Goal: Information Seeking & Learning: Learn about a topic

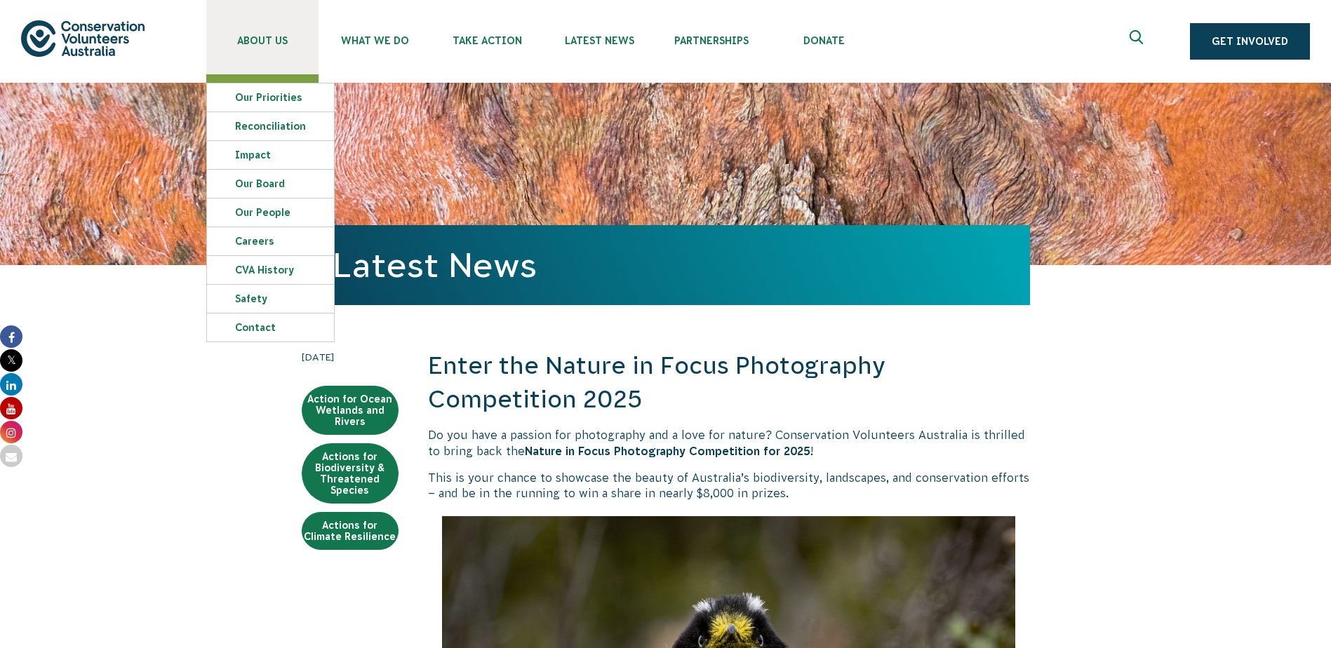
click at [275, 39] on span "About Us" at bounding box center [262, 40] width 112 height 11
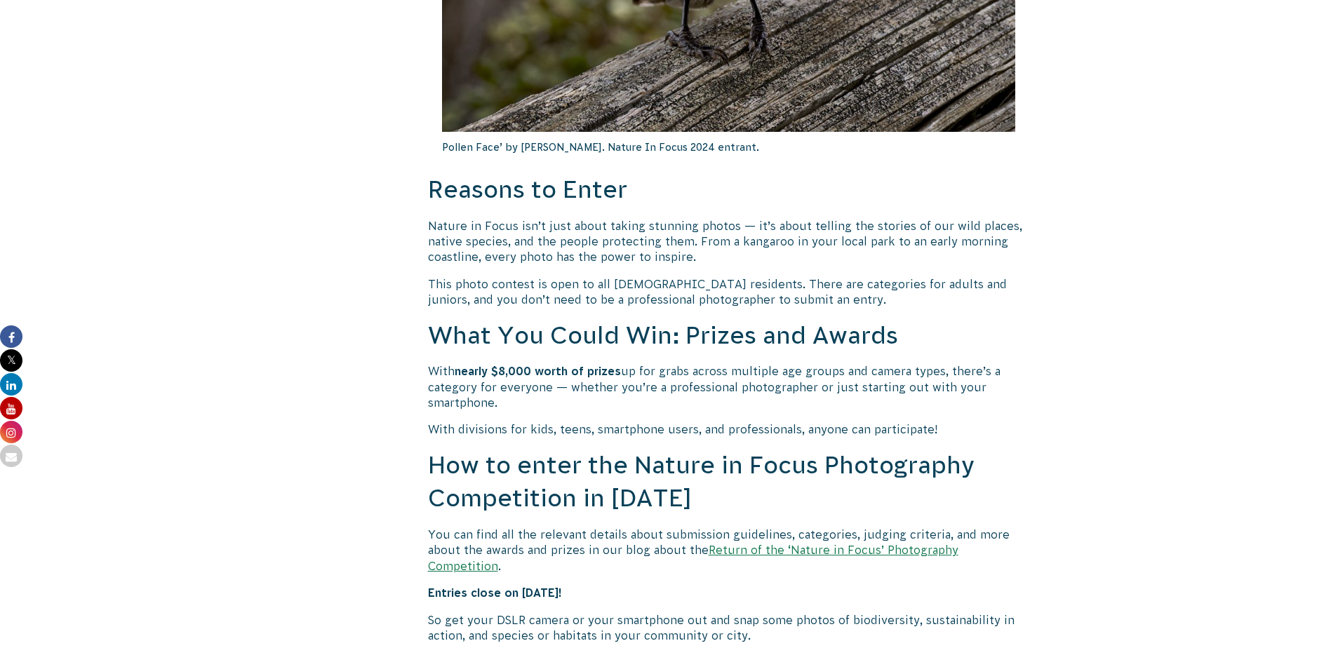
scroll to position [982, 0]
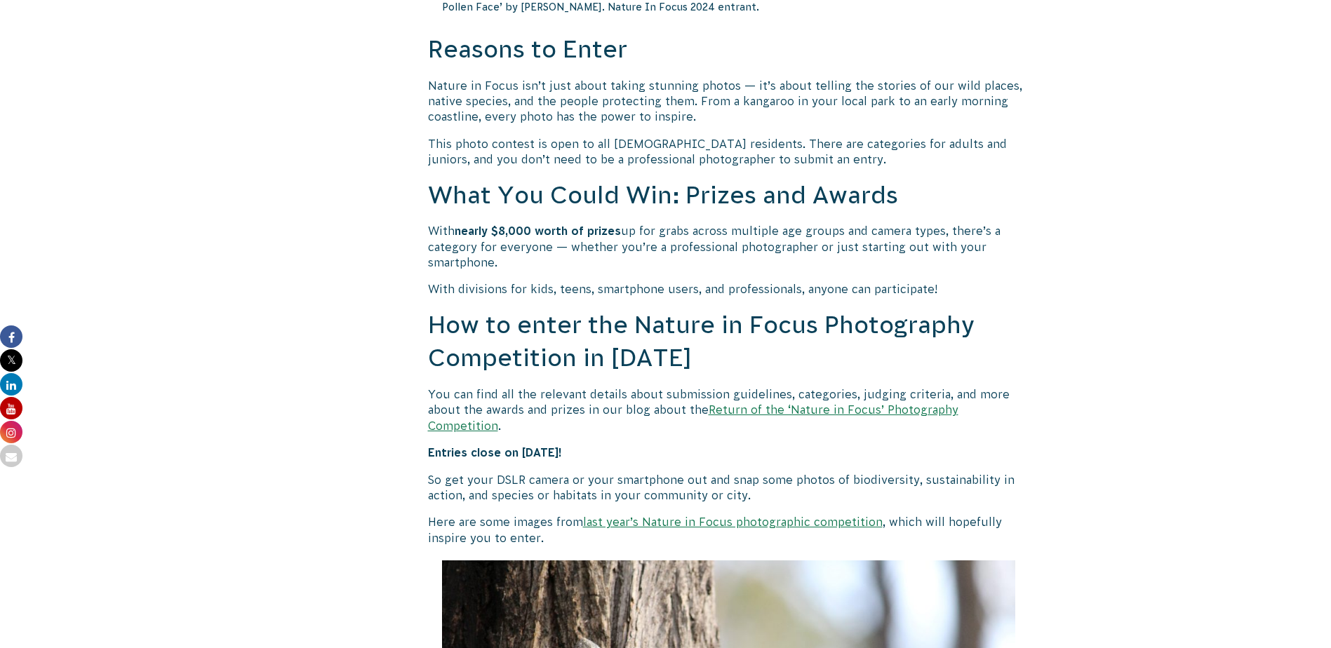
drag, startPoint x: 718, startPoint y: 511, endPoint x: 706, endPoint y: 555, distance: 46.6
drag, startPoint x: 706, startPoint y: 555, endPoint x: 645, endPoint y: 508, distance: 76.9
click at [858, 409] on link "Return of the ‘Nature in Focus’ Photography Competition" at bounding box center [693, 417] width 530 height 28
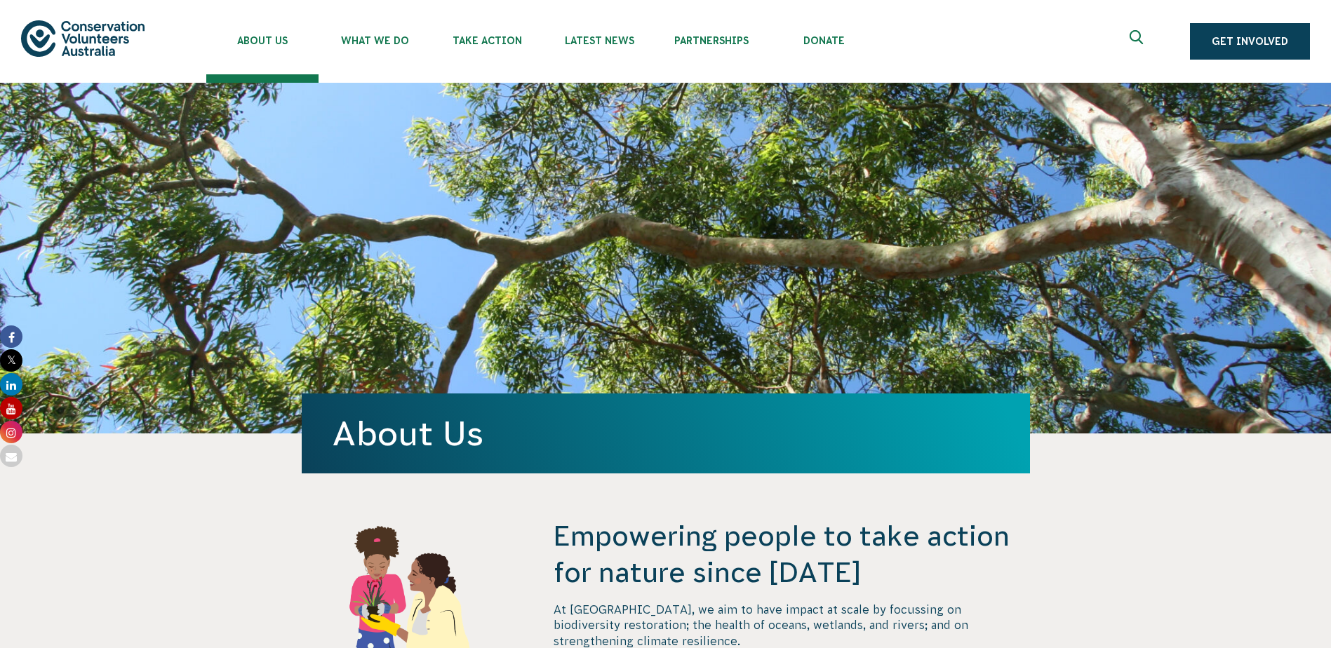
click at [55, 46] on img at bounding box center [82, 38] width 123 height 36
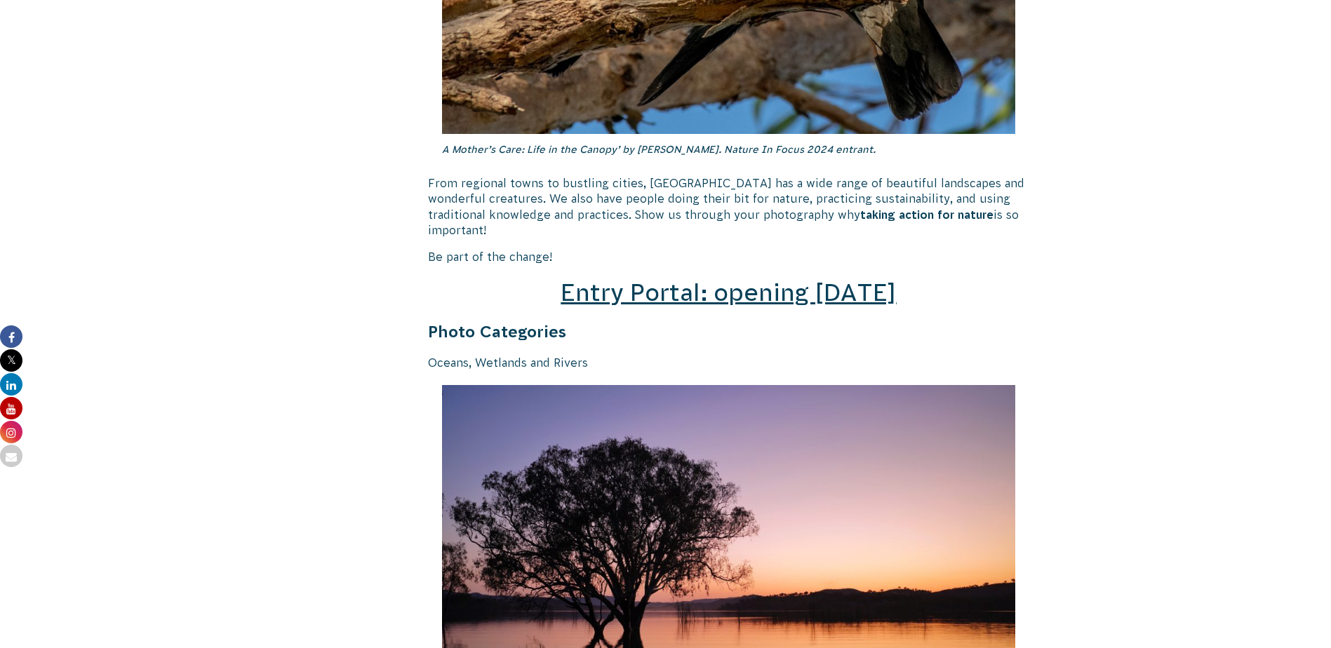
scroll to position [1964, 0]
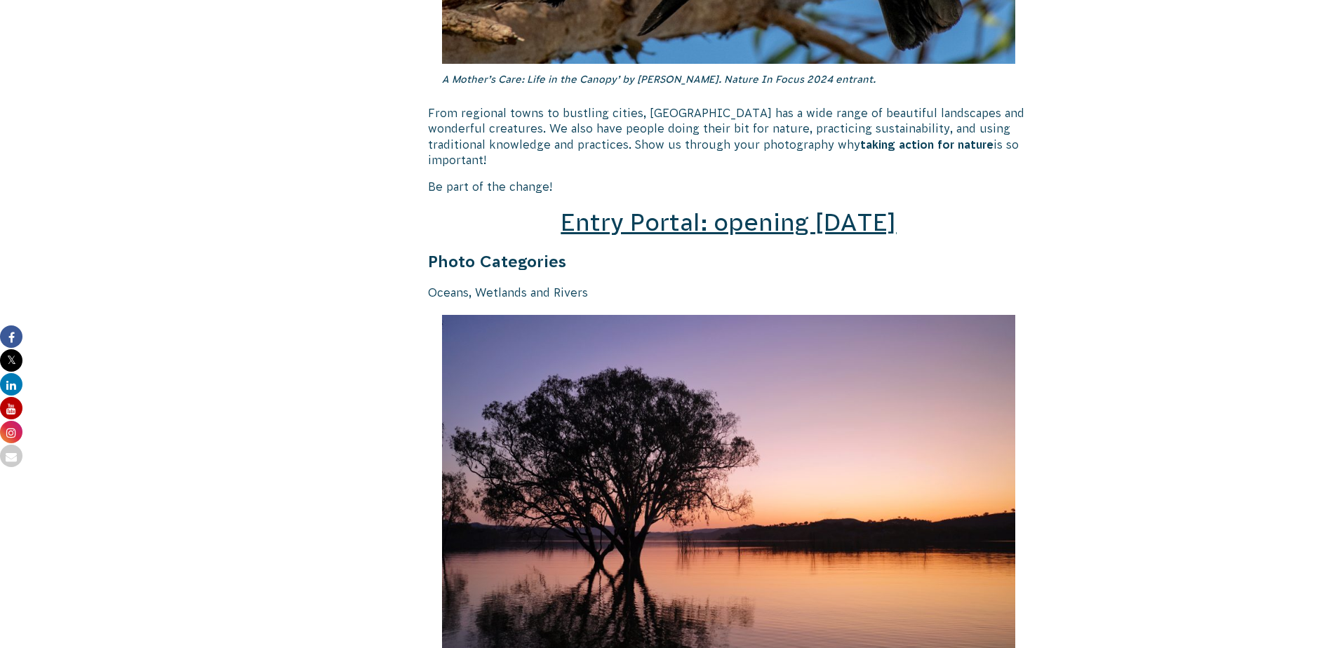
click at [729, 209] on span "Entry Portal: opening [DATE]" at bounding box center [727, 222] width 335 height 27
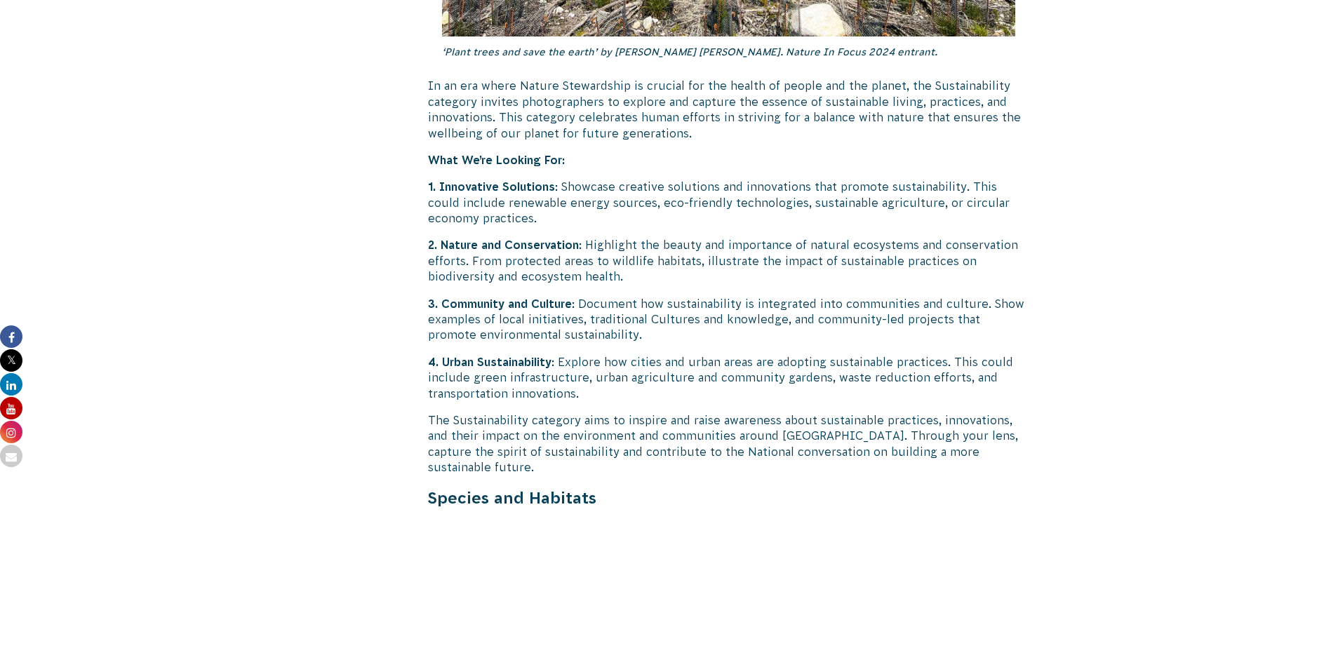
scroll to position [3787, 0]
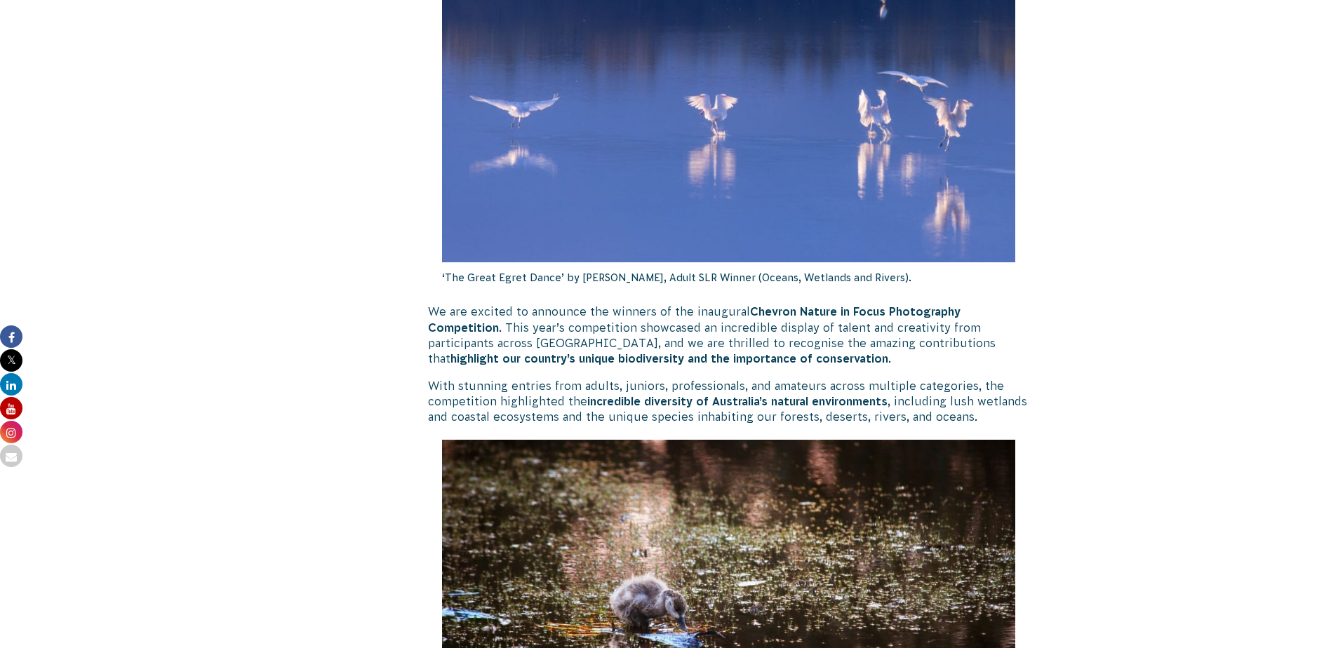
scroll to position [772, 0]
